Goal: Information Seeking & Learning: Learn about a topic

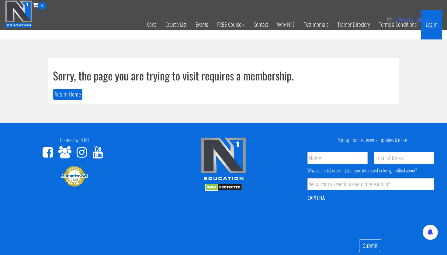
click at [222, 27] on link "Log In" at bounding box center [431, 25] width 21 height 30
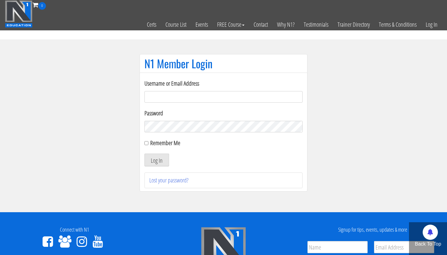
type input "[EMAIL_ADDRESS][DOMAIN_NAME]"
click at [156, 160] on button "Log In" at bounding box center [156, 160] width 25 height 13
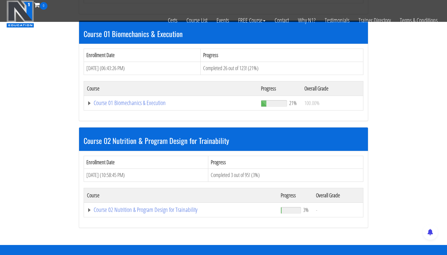
scroll to position [188, 0]
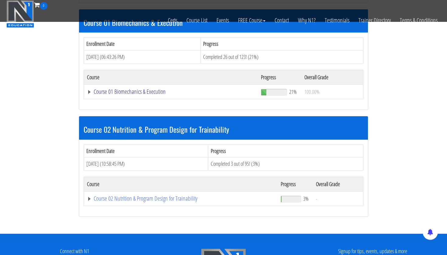
click at [149, 93] on link "Course 01 Biomechanics & Execution" at bounding box center [171, 92] width 168 height 6
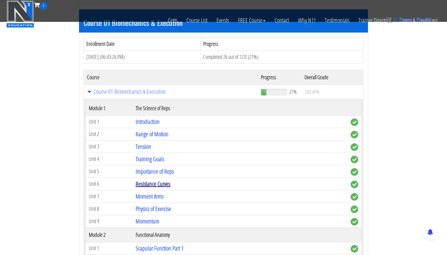
click at [159, 183] on link "Resistance Curves" at bounding box center [153, 184] width 35 height 8
